Goal: Task Accomplishment & Management: Manage account settings

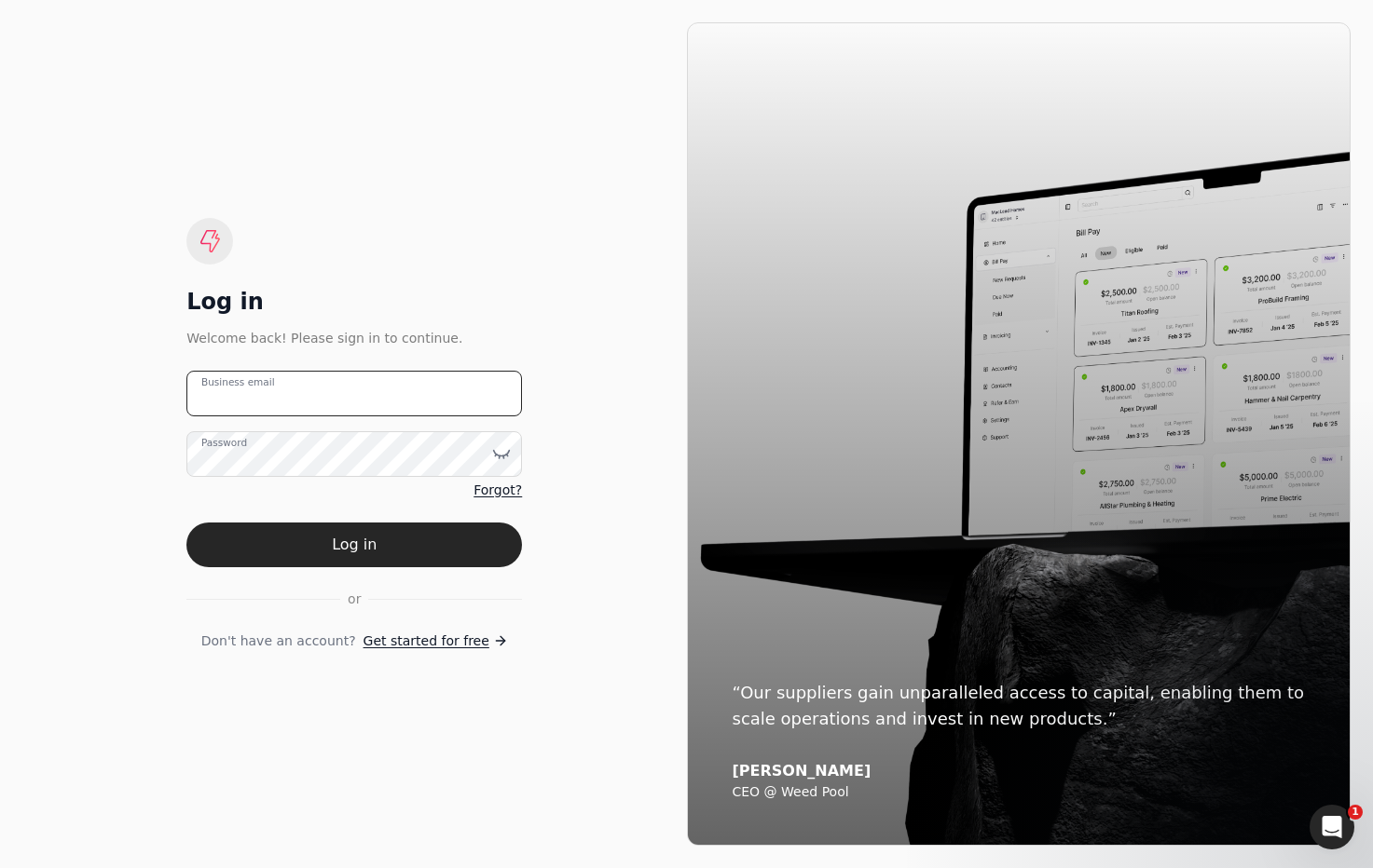
click at [417, 397] on email "Business email" at bounding box center [355, 394] width 336 height 46
type email "i"
type email "[EMAIL_ADDRESS][DOMAIN_NAME]"
drag, startPoint x: 572, startPoint y: 431, endPoint x: 520, endPoint y: 493, distance: 80.9
click at [572, 431] on div "Log in Welcome back! Please sign in to continue. [EMAIL_ADDRESS][DOMAIN_NAME] B…" at bounding box center [355, 434] width 665 height 824
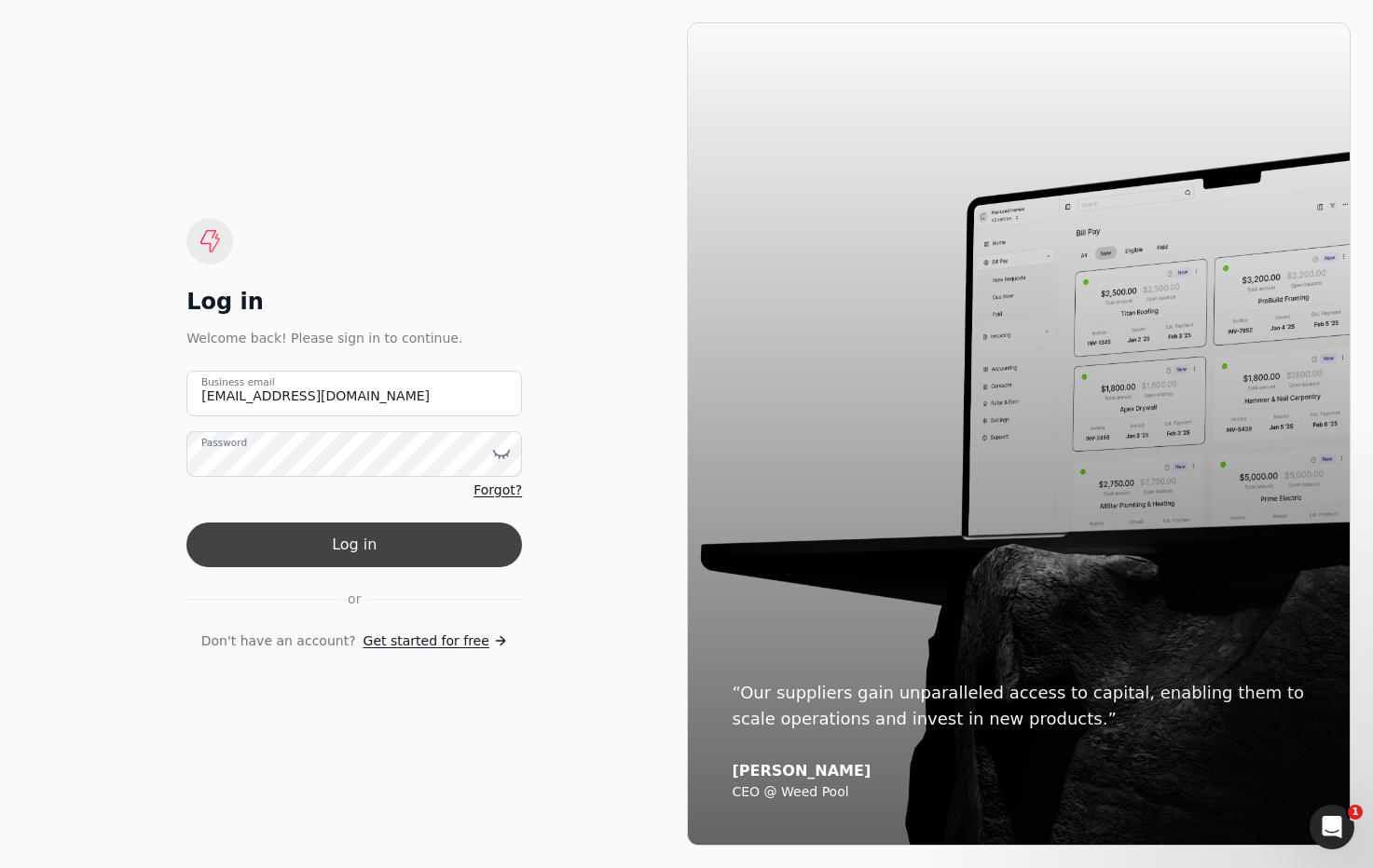
click at [452, 542] on button "Log in" at bounding box center [355, 546] width 336 height 45
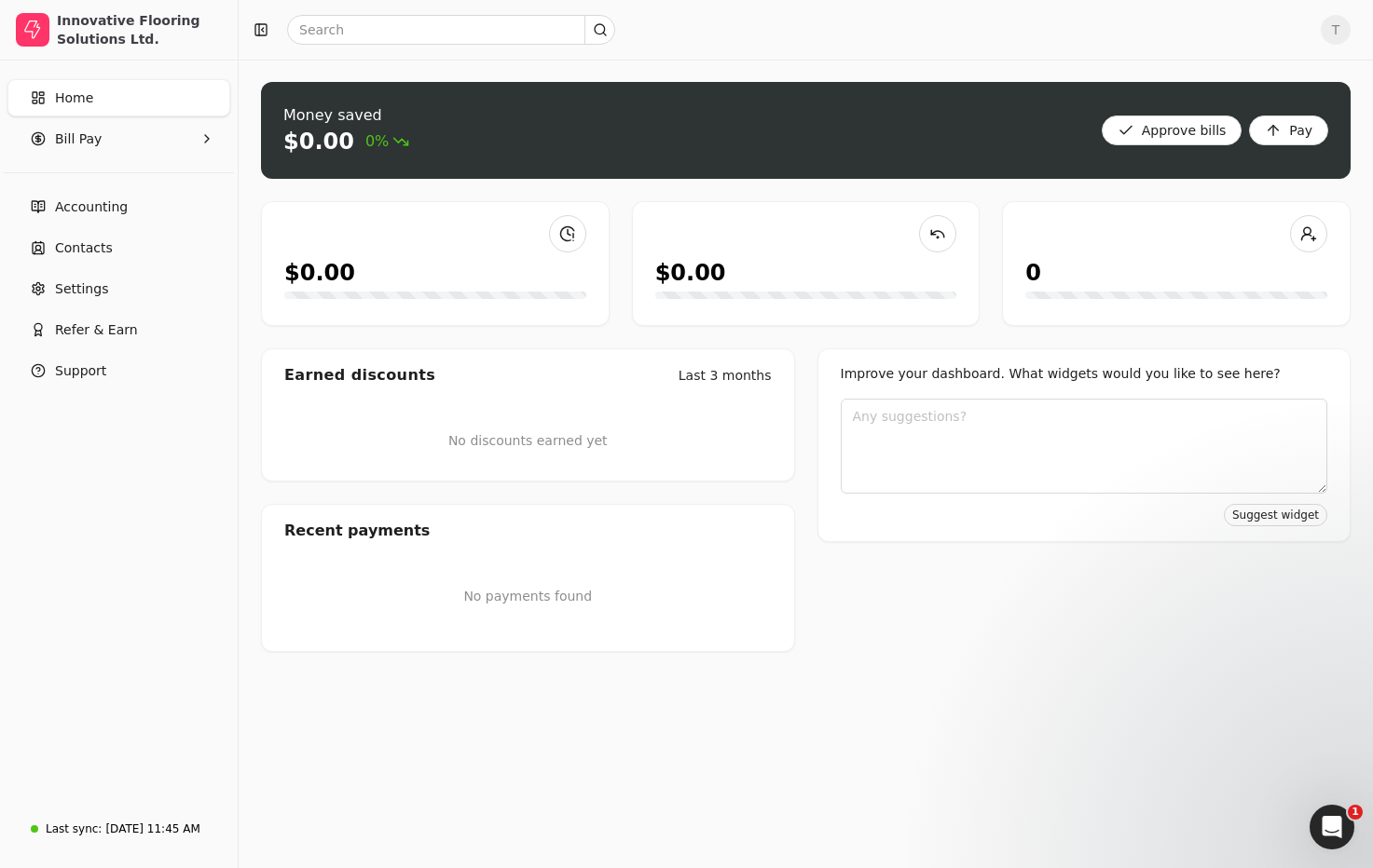
drag, startPoint x: 172, startPoint y: 199, endPoint x: 283, endPoint y: 277, distance: 135.7
click at [172, 199] on link "Accounting" at bounding box center [119, 207] width 223 height 37
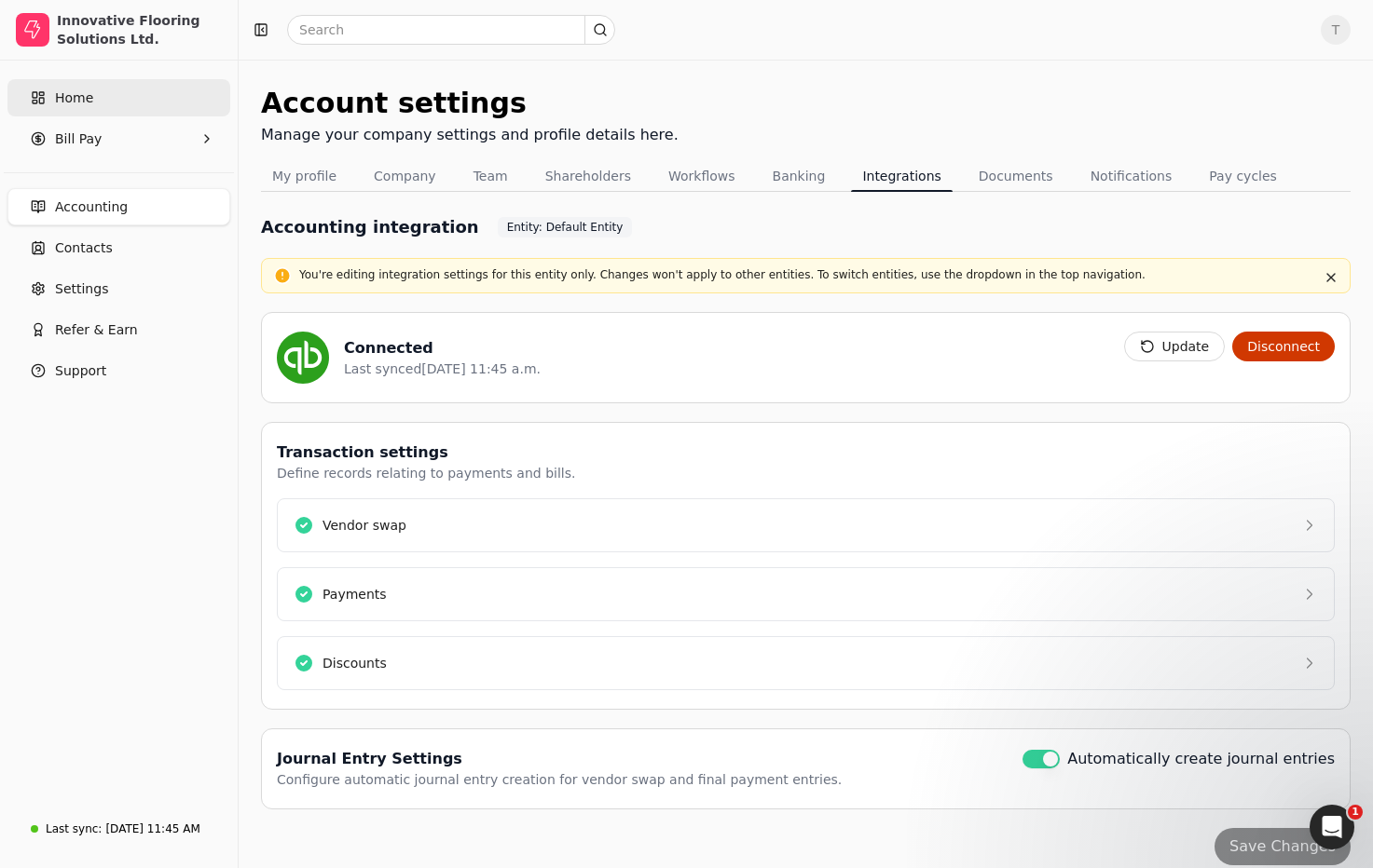
click at [105, 93] on link "Home" at bounding box center [119, 97] width 223 height 37
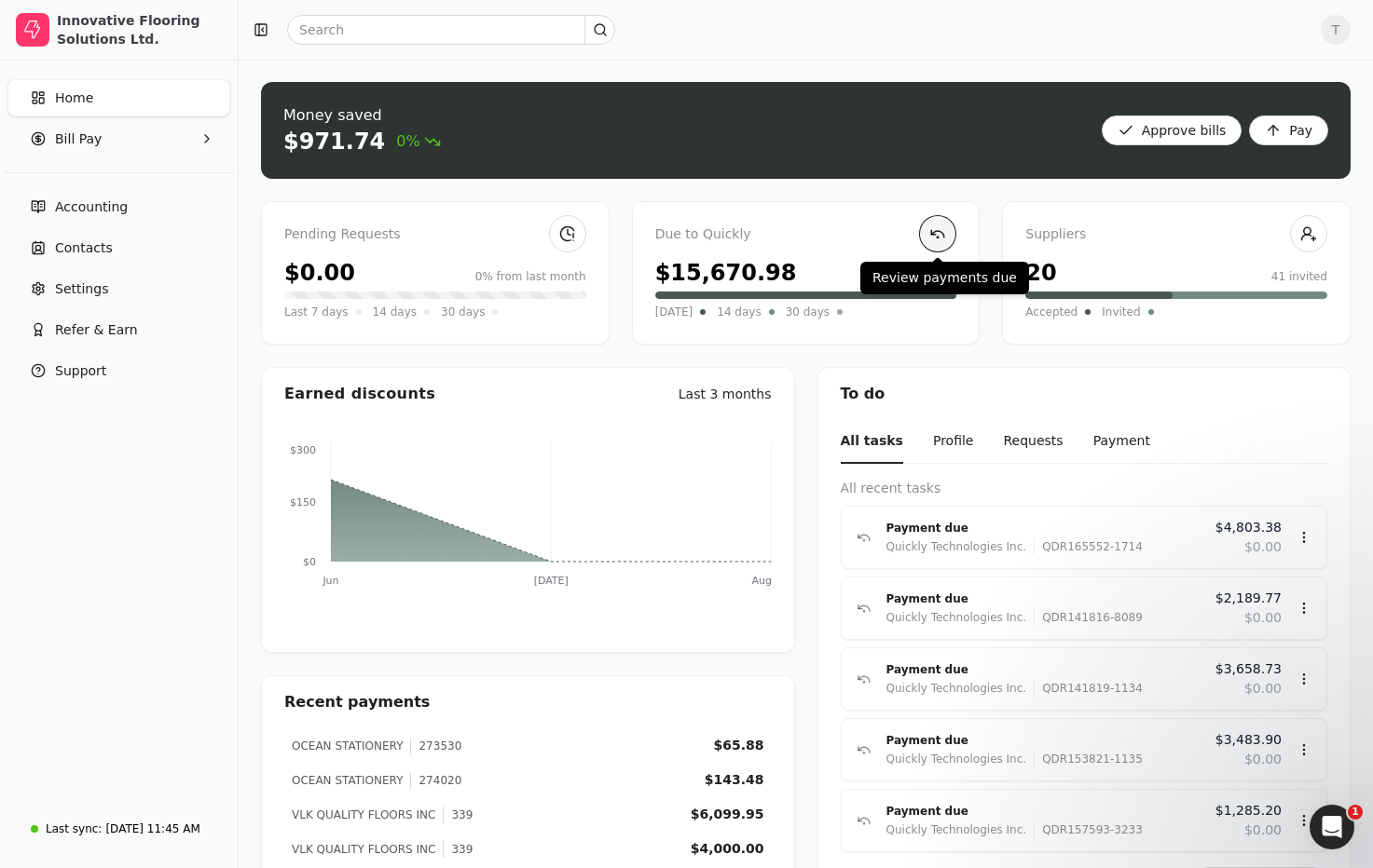
click at [936, 233] on link at bounding box center [938, 234] width 38 height 37
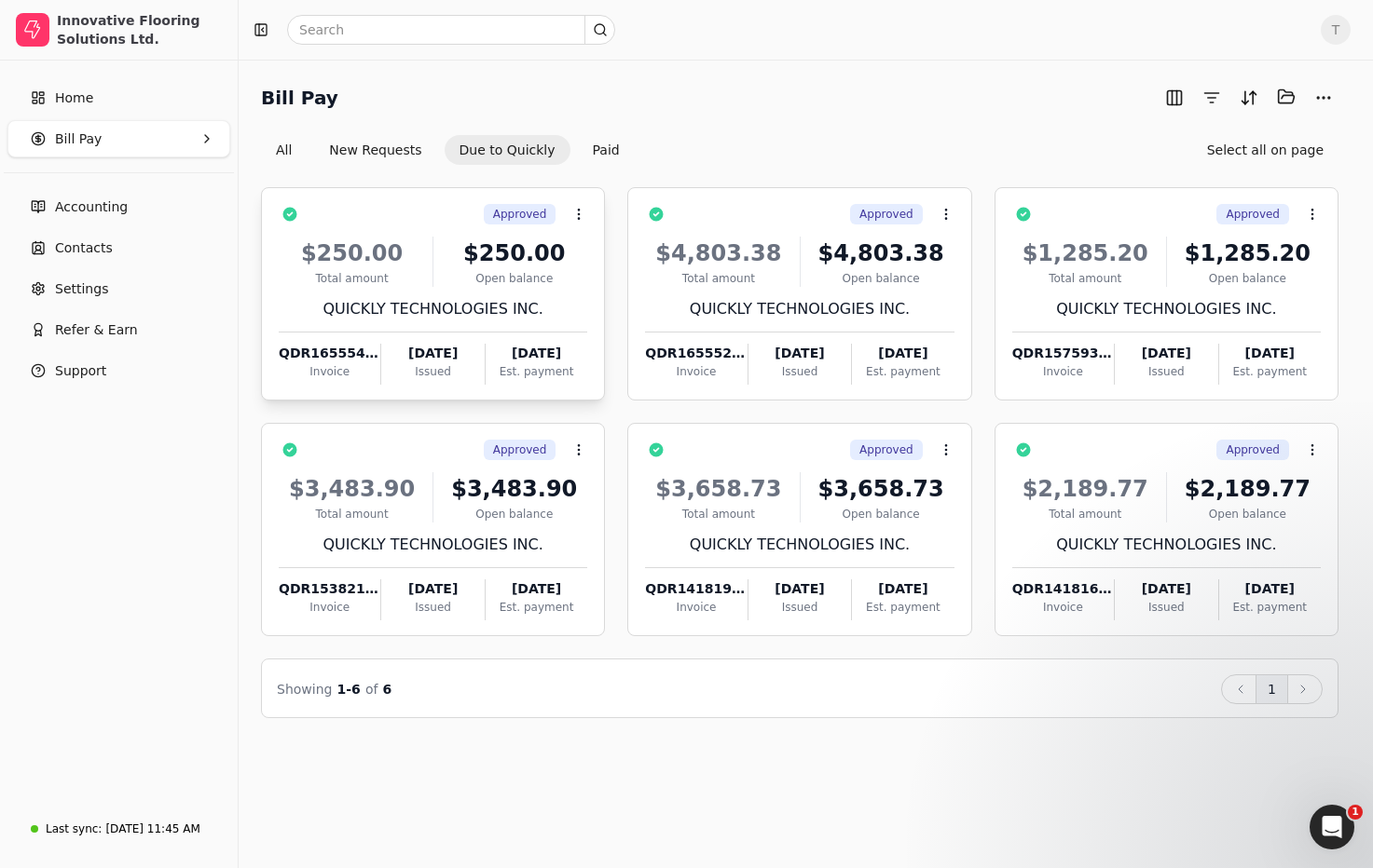
click at [427, 220] on div "Approved Context Menu Button" at bounding box center [445, 215] width 282 height 32
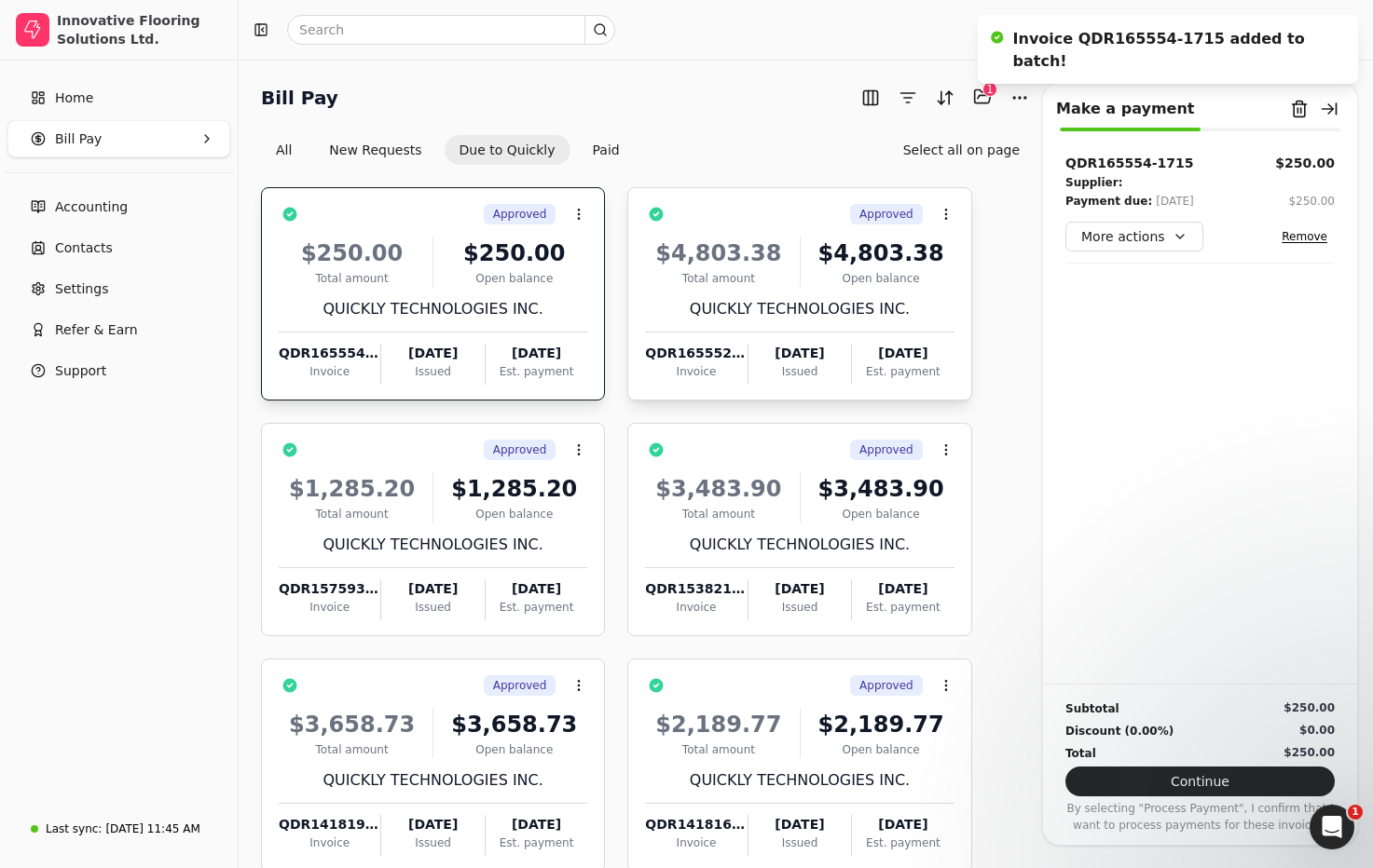
click at [773, 217] on div "Approved Context Menu Button" at bounding box center [812, 215] width 282 height 32
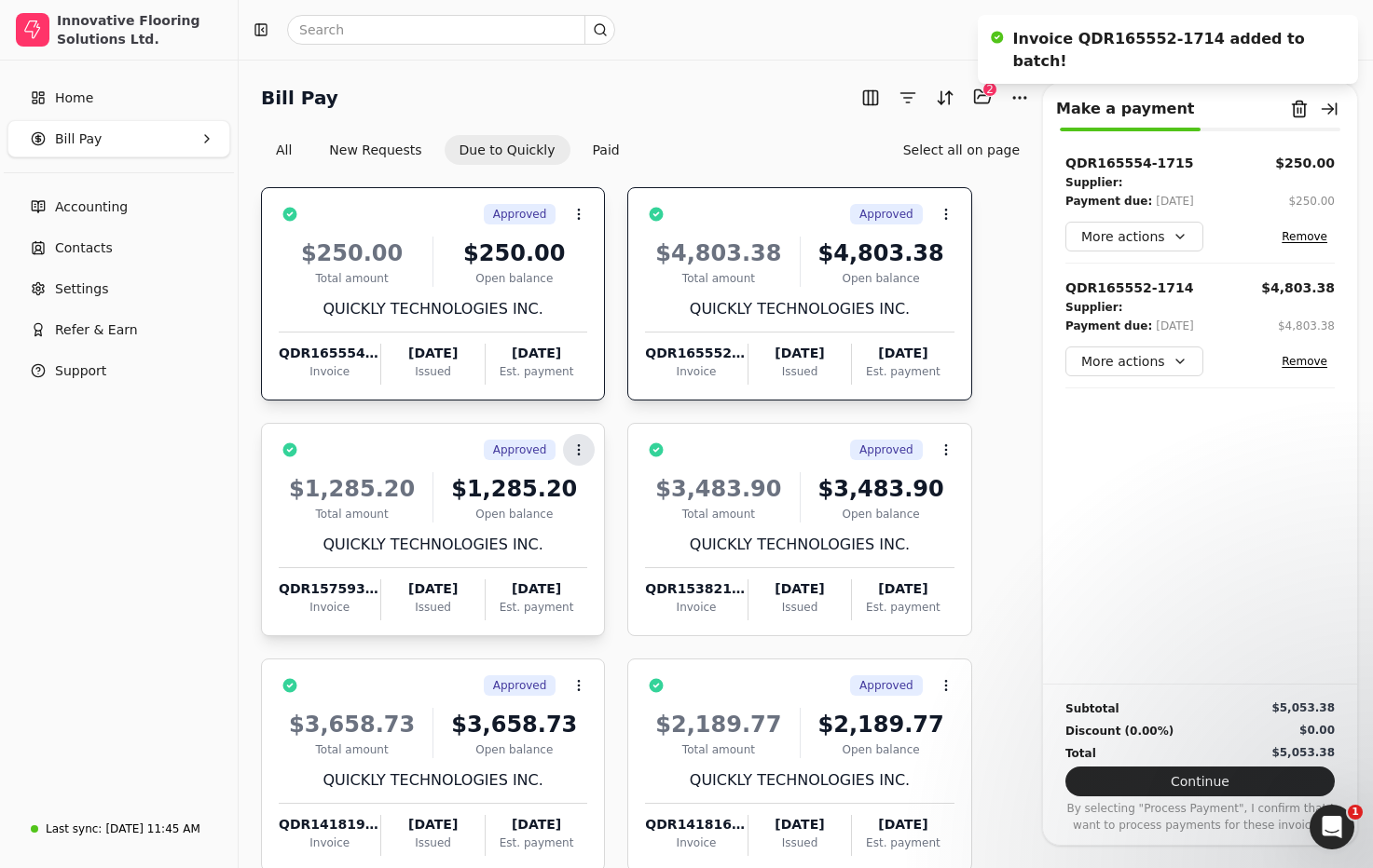
drag, startPoint x: 397, startPoint y: 435, endPoint x: 565, endPoint y: 455, distance: 169.2
click at [398, 435] on div "Approved Context Menu Button" at bounding box center [445, 450] width 282 height 32
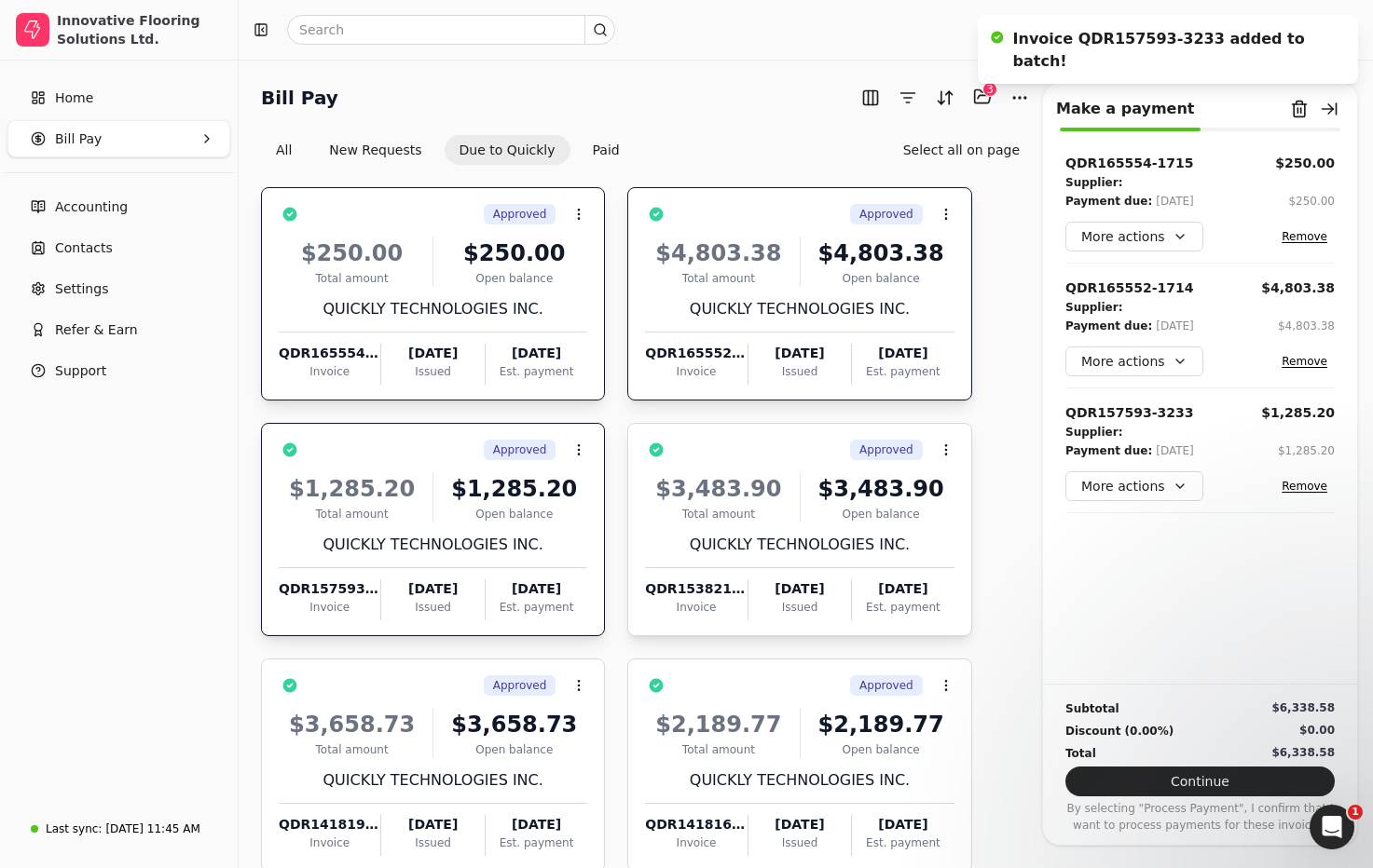
click at [798, 456] on div "Approved Context Menu Button" at bounding box center [812, 450] width 282 height 32
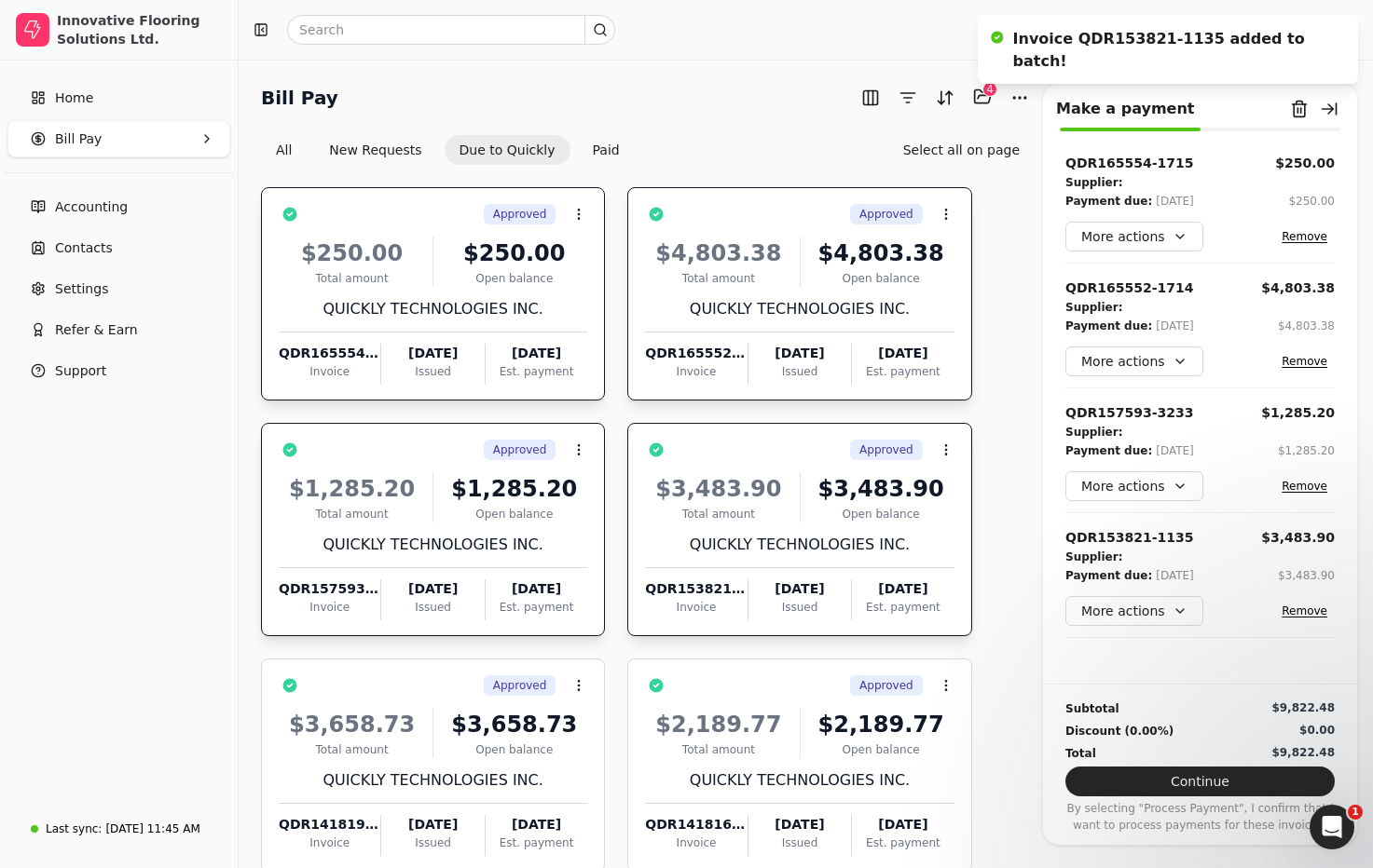
scroll to position [107, 0]
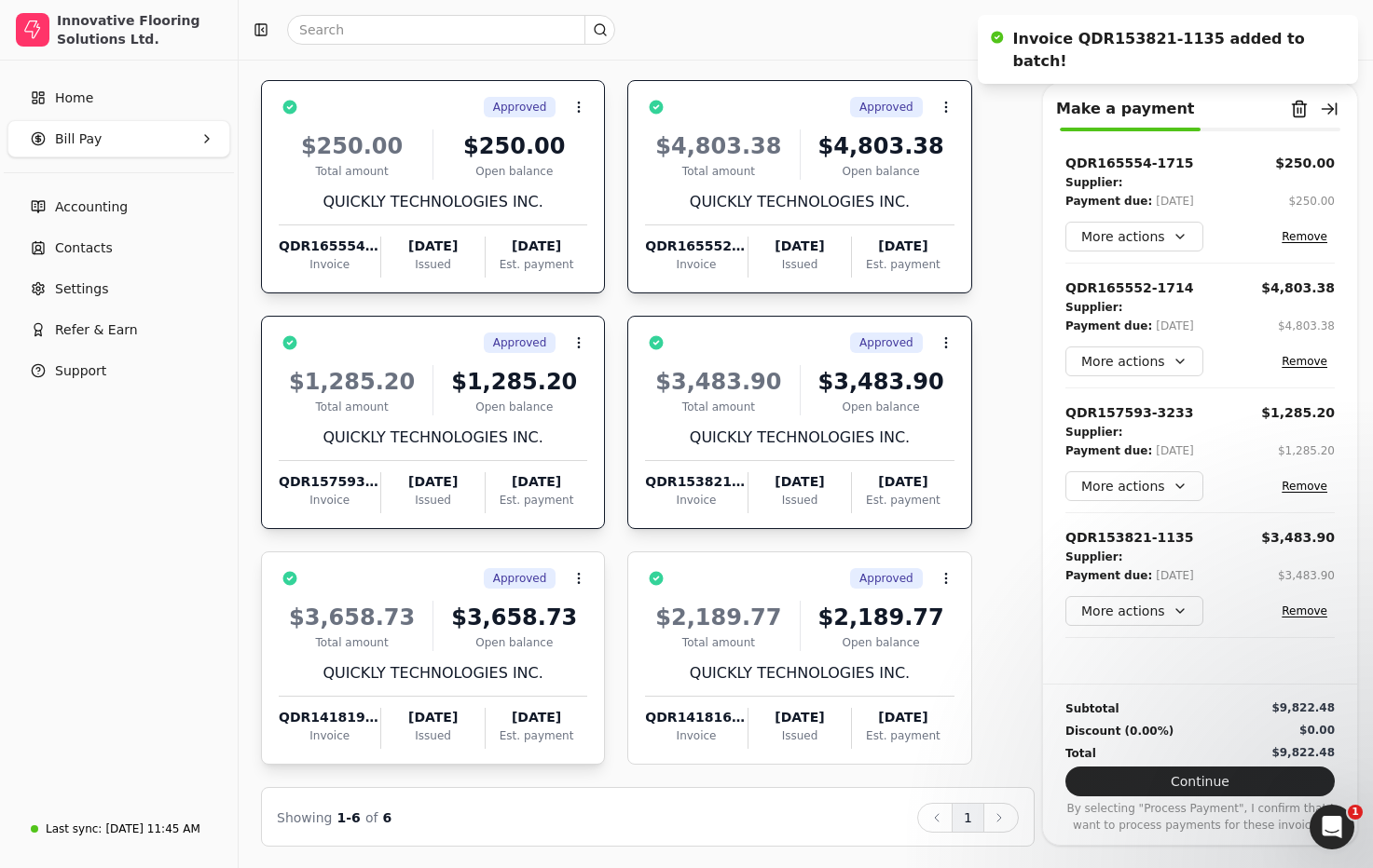
drag, startPoint x: 448, startPoint y: 564, endPoint x: 471, endPoint y: 564, distance: 23.0
click at [448, 564] on div "Approved Context Menu Button" at bounding box center [445, 578] width 282 height 32
click at [850, 580] on div "Approved Context Menu Button" at bounding box center [812, 578] width 282 height 32
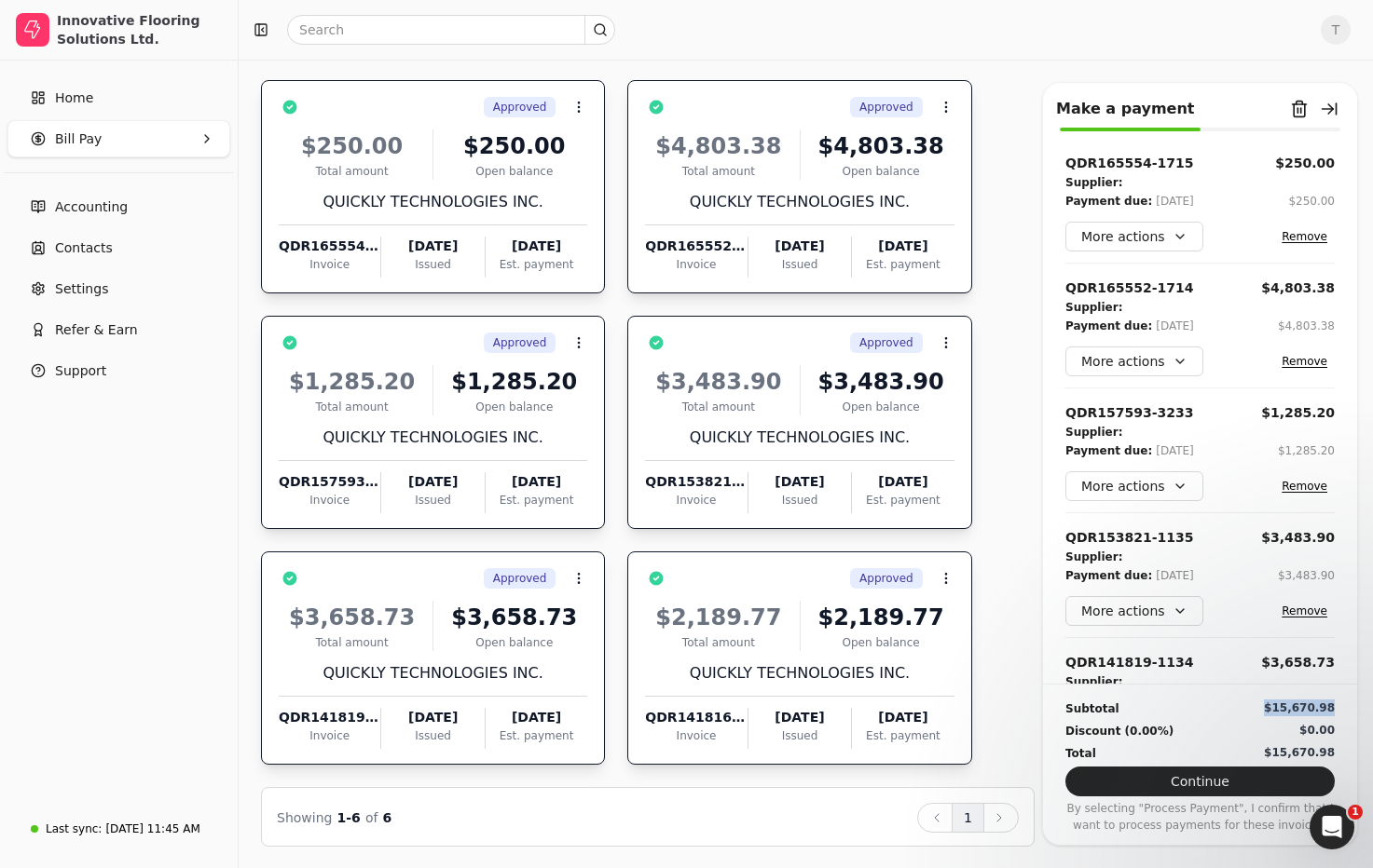
drag, startPoint x: 1335, startPoint y: 705, endPoint x: 1310, endPoint y: 716, distance: 27.3
click at [1268, 706] on div "Subtotal $15,670.98 Discount (0.00%) $0.00 Total $15,670.98 Continue By selecti…" at bounding box center [1199, 759] width 314 height 150
drag, startPoint x: 1336, startPoint y: 752, endPoint x: 1268, endPoint y: 753, distance: 68.0
click at [1268, 753] on div "Subtotal $15,670.98 Discount (0.00%) $0.00 Total $15,670.98 Continue By selecti…" at bounding box center [1199, 759] width 314 height 150
copy div "$15,670.98"
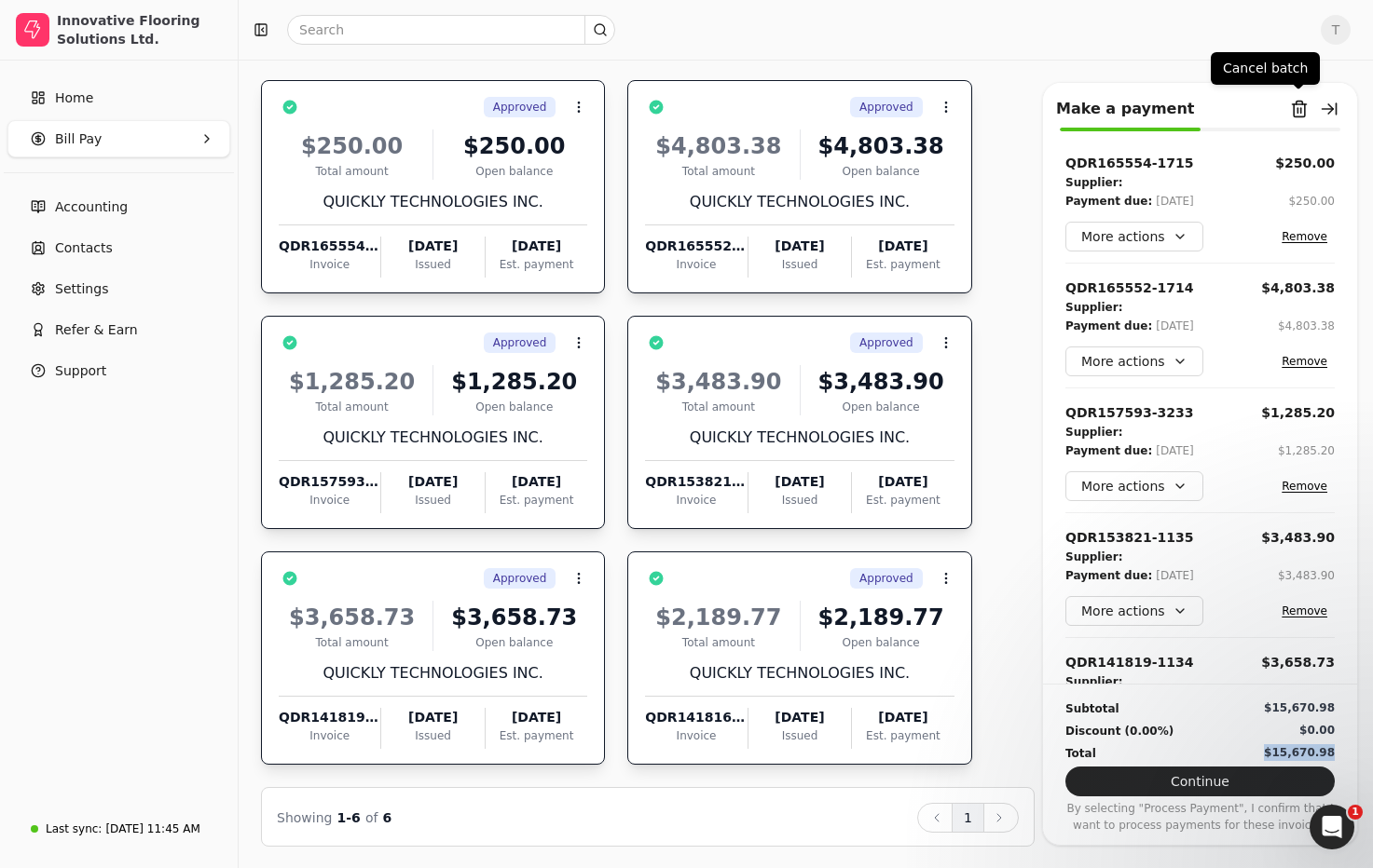
drag, startPoint x: 1296, startPoint y: 106, endPoint x: 1267, endPoint y: 107, distance: 29.0
click at [1296, 106] on button "Remove from batch" at bounding box center [1300, 109] width 30 height 30
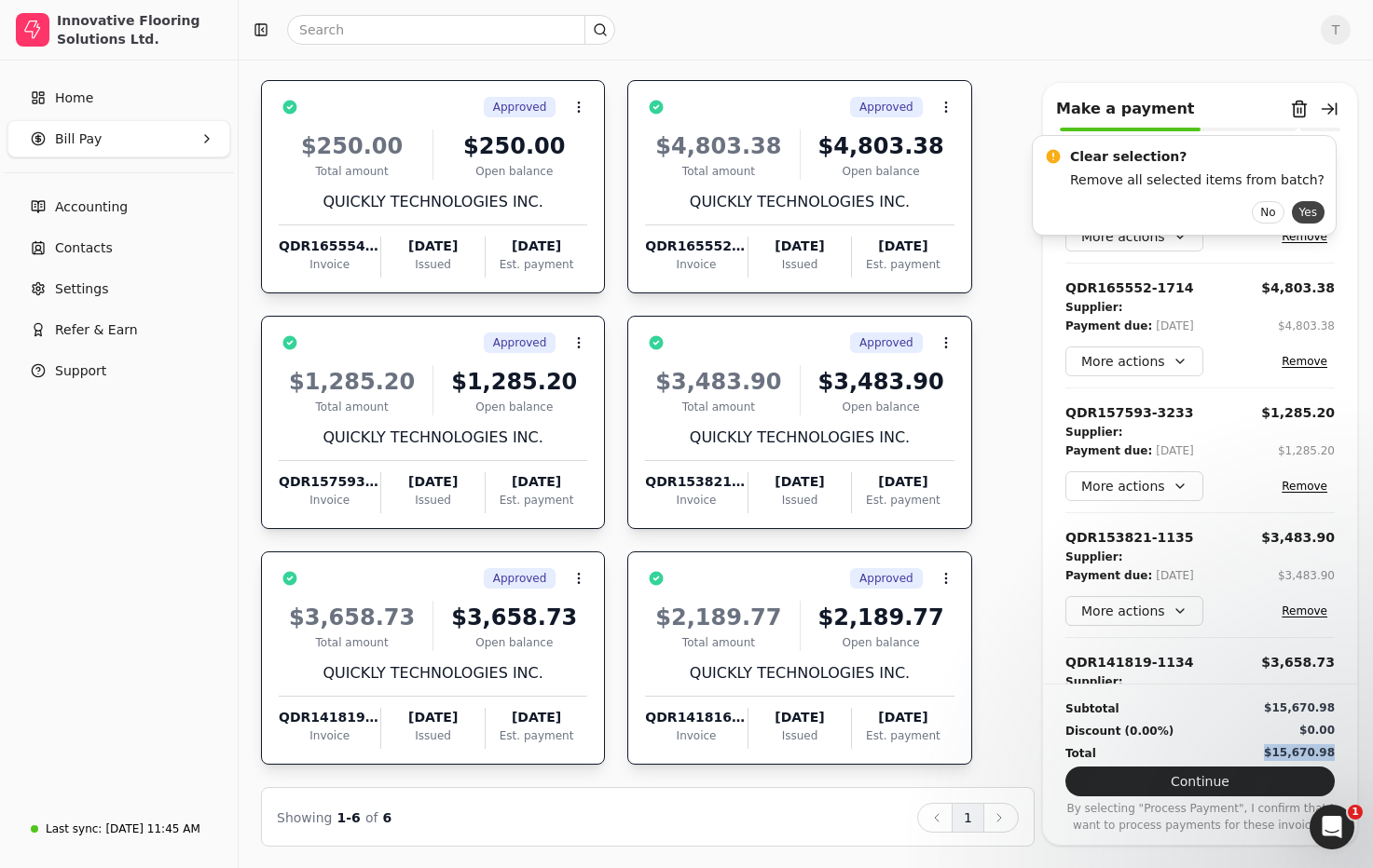
click at [1292, 209] on button "Yes" at bounding box center [1308, 213] width 33 height 22
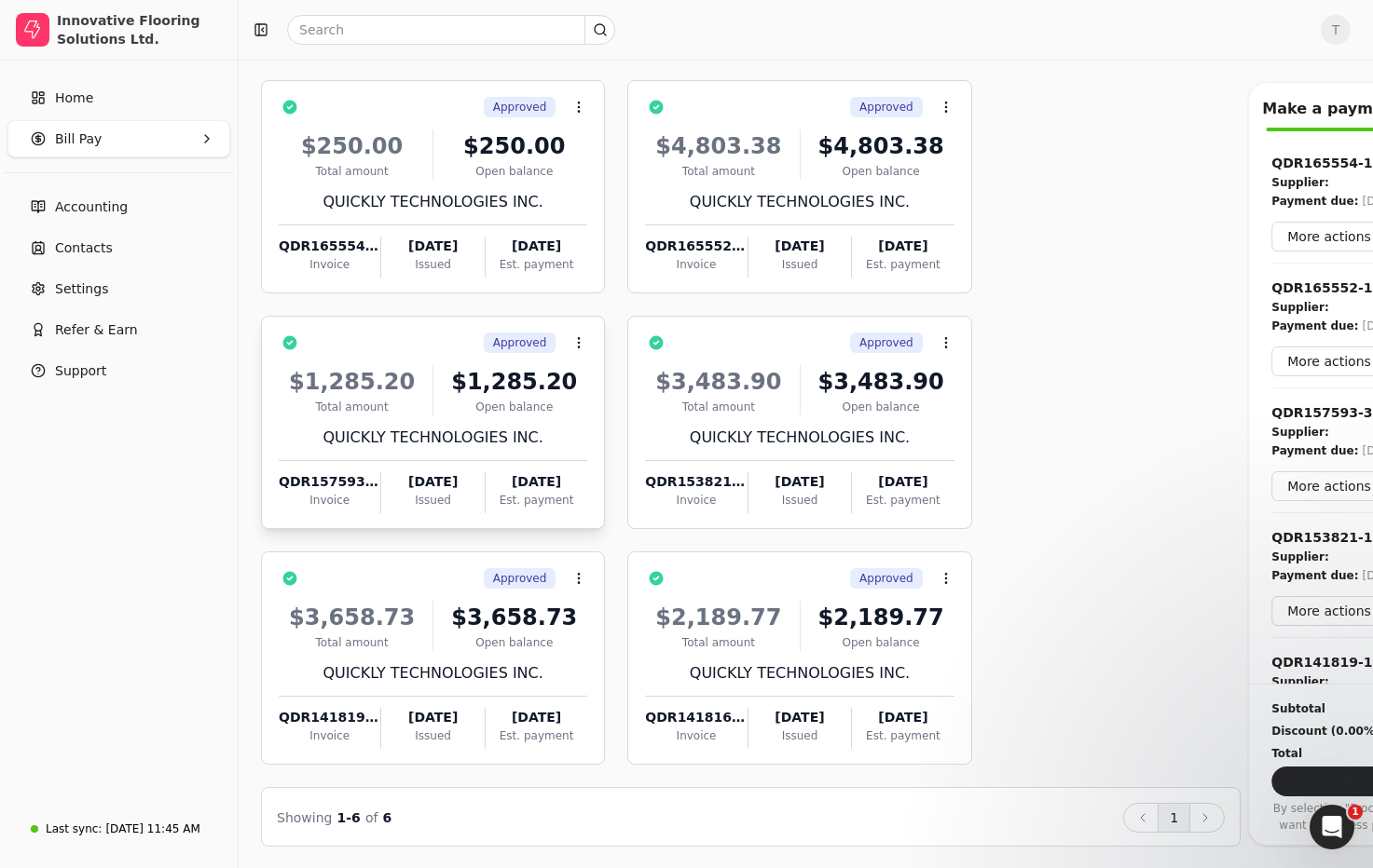
scroll to position [0, 0]
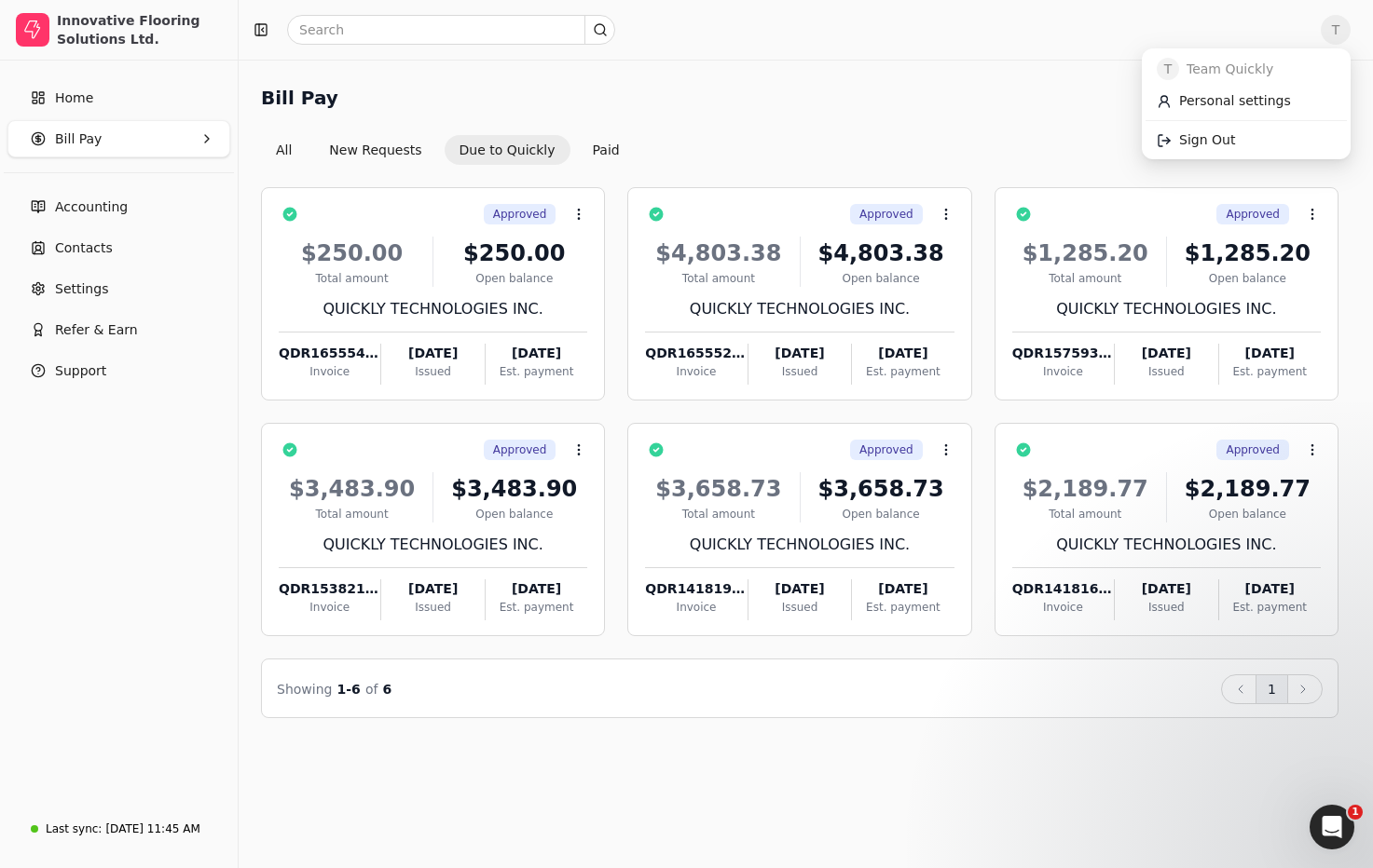
click at [1337, 34] on span "T" at bounding box center [1336, 30] width 30 height 30
drag, startPoint x: 1268, startPoint y: 143, endPoint x: 938, endPoint y: 158, distance: 330.3
click at [1268, 143] on link "Sign Out" at bounding box center [1246, 140] width 202 height 31
